Goal: Transaction & Acquisition: Purchase product/service

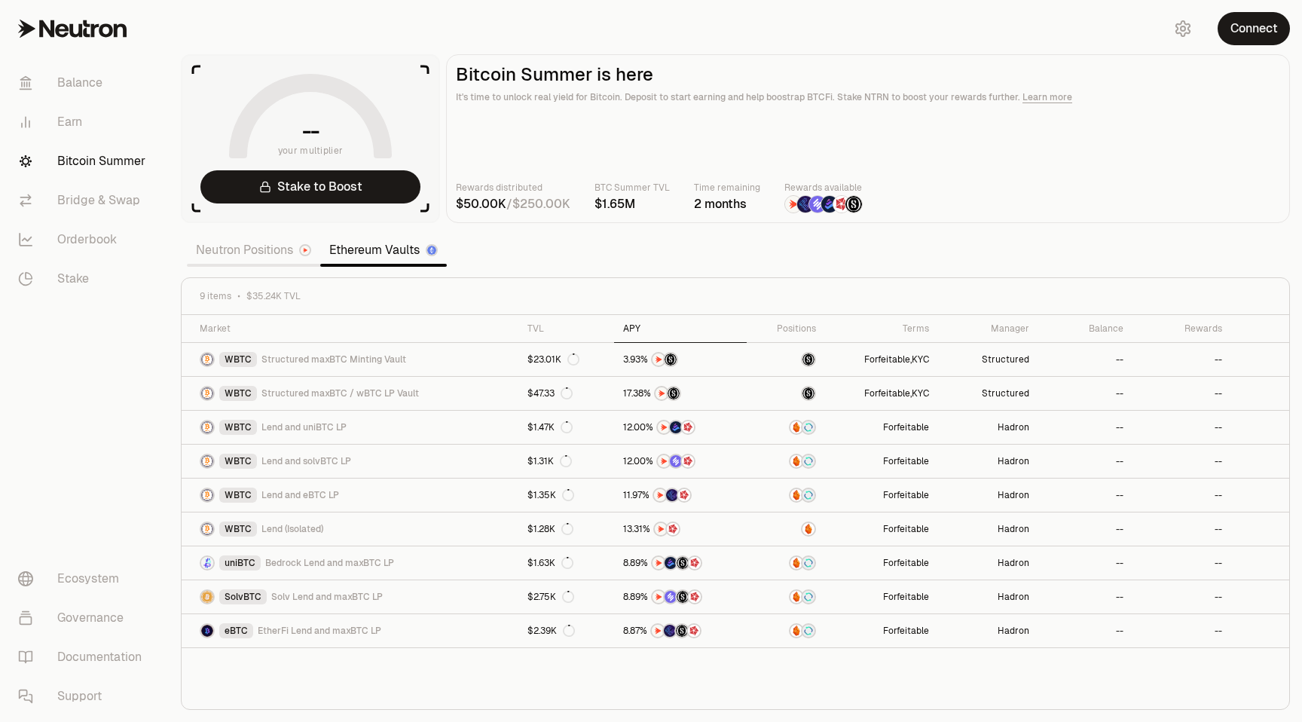
click at [625, 324] on div "APY" at bounding box center [680, 328] width 115 height 12
click at [265, 248] on link "Neutron Positions" at bounding box center [253, 250] width 133 height 30
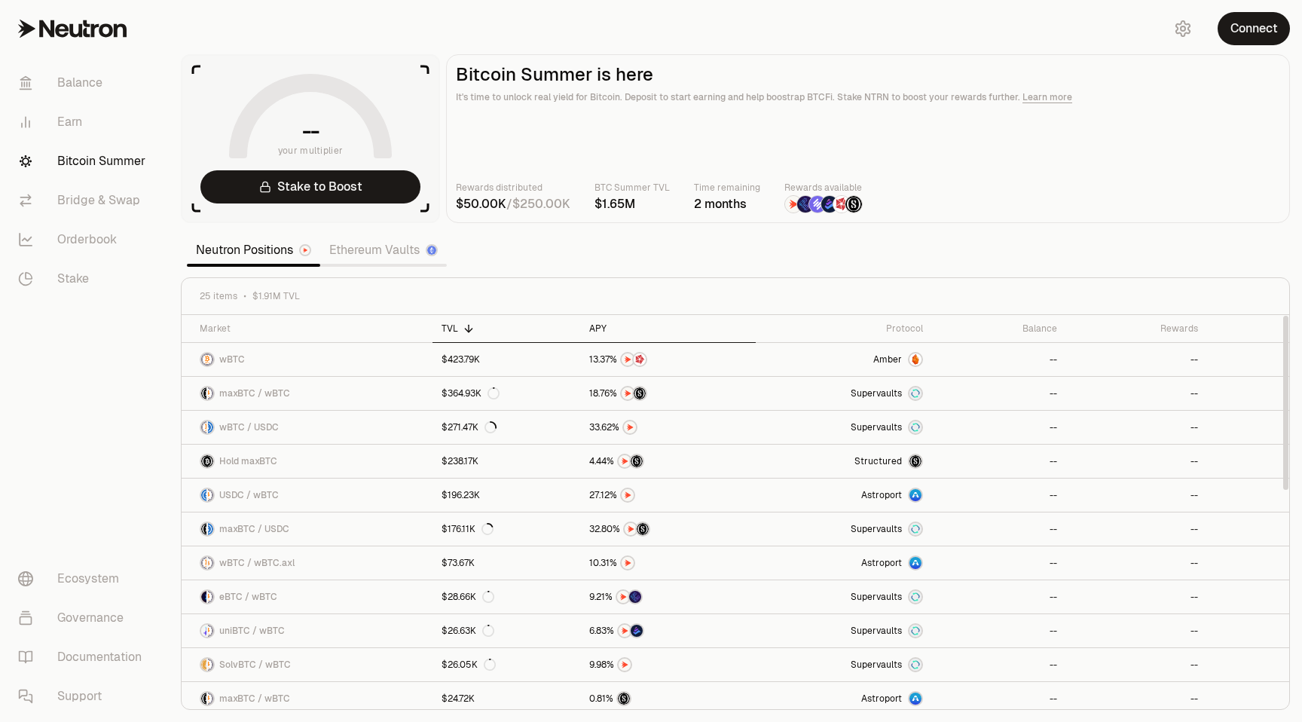
click at [594, 322] on th "APY" at bounding box center [668, 329] width 176 height 28
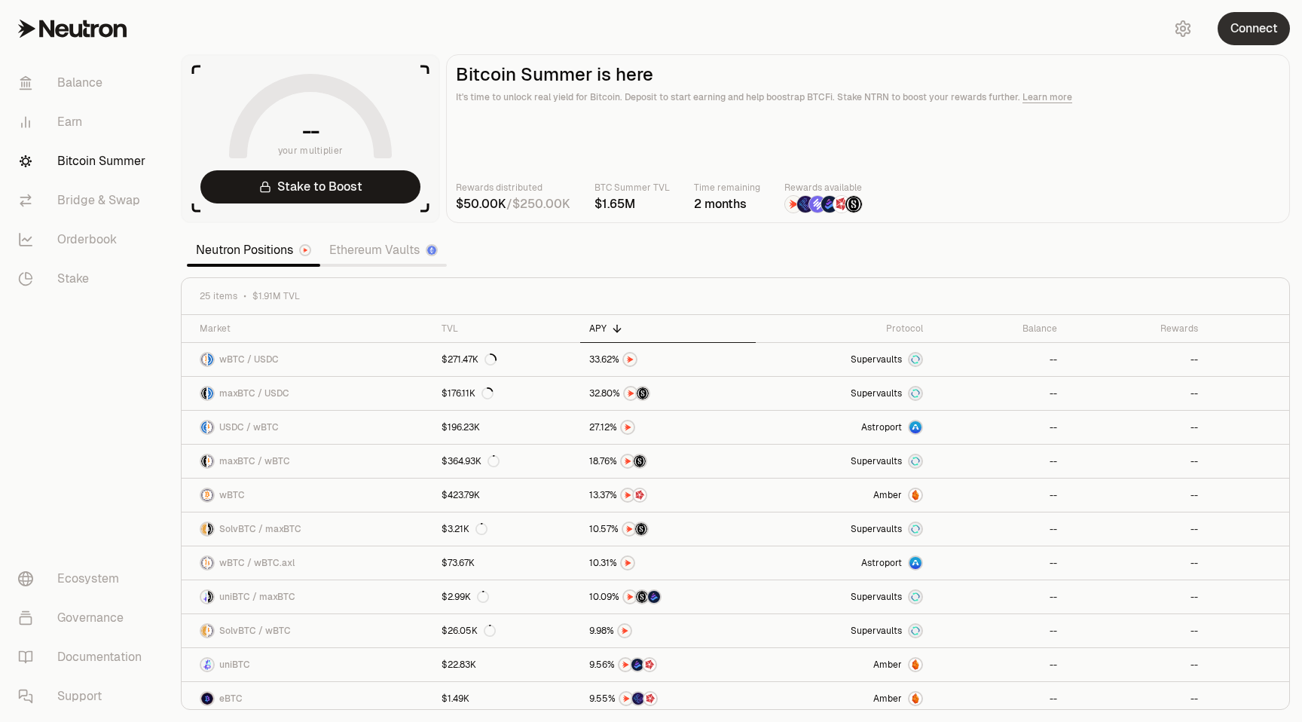
click at [1260, 33] on button "Connect" at bounding box center [1253, 28] width 72 height 33
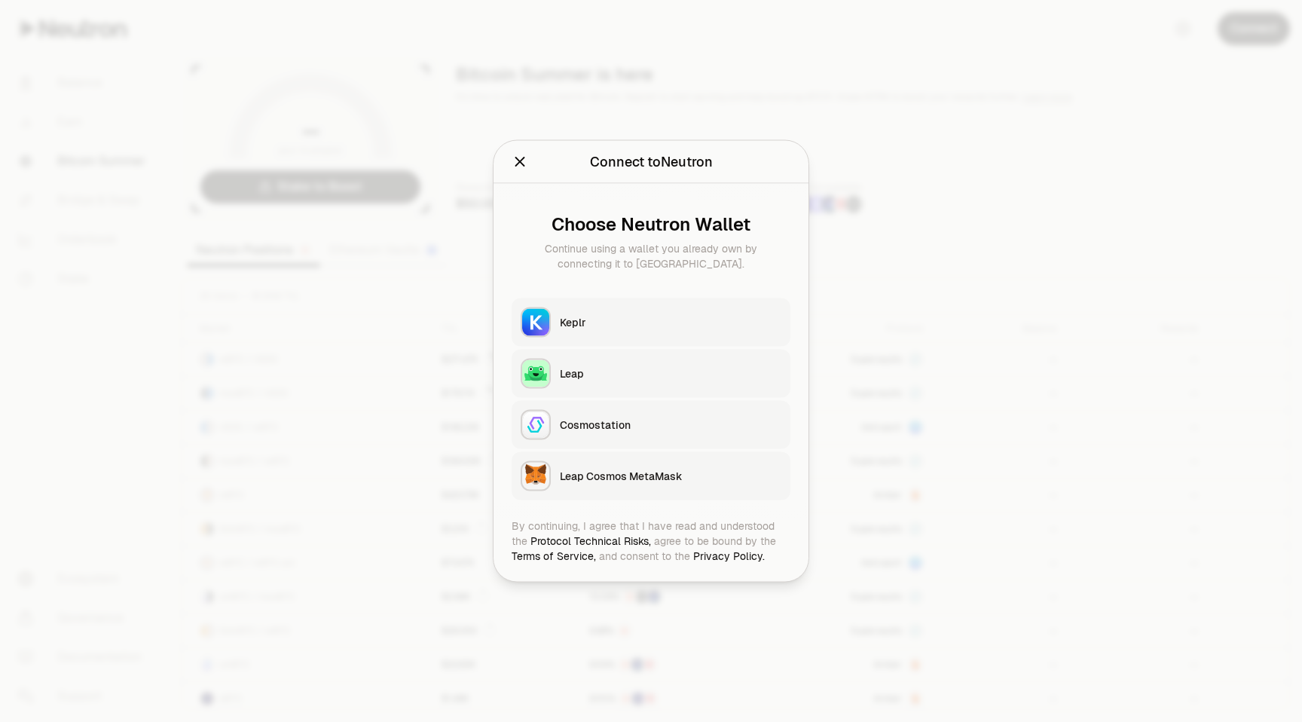
click at [600, 334] on button "Keplr" at bounding box center [651, 322] width 279 height 48
